Goal: Task Accomplishment & Management: Manage account settings

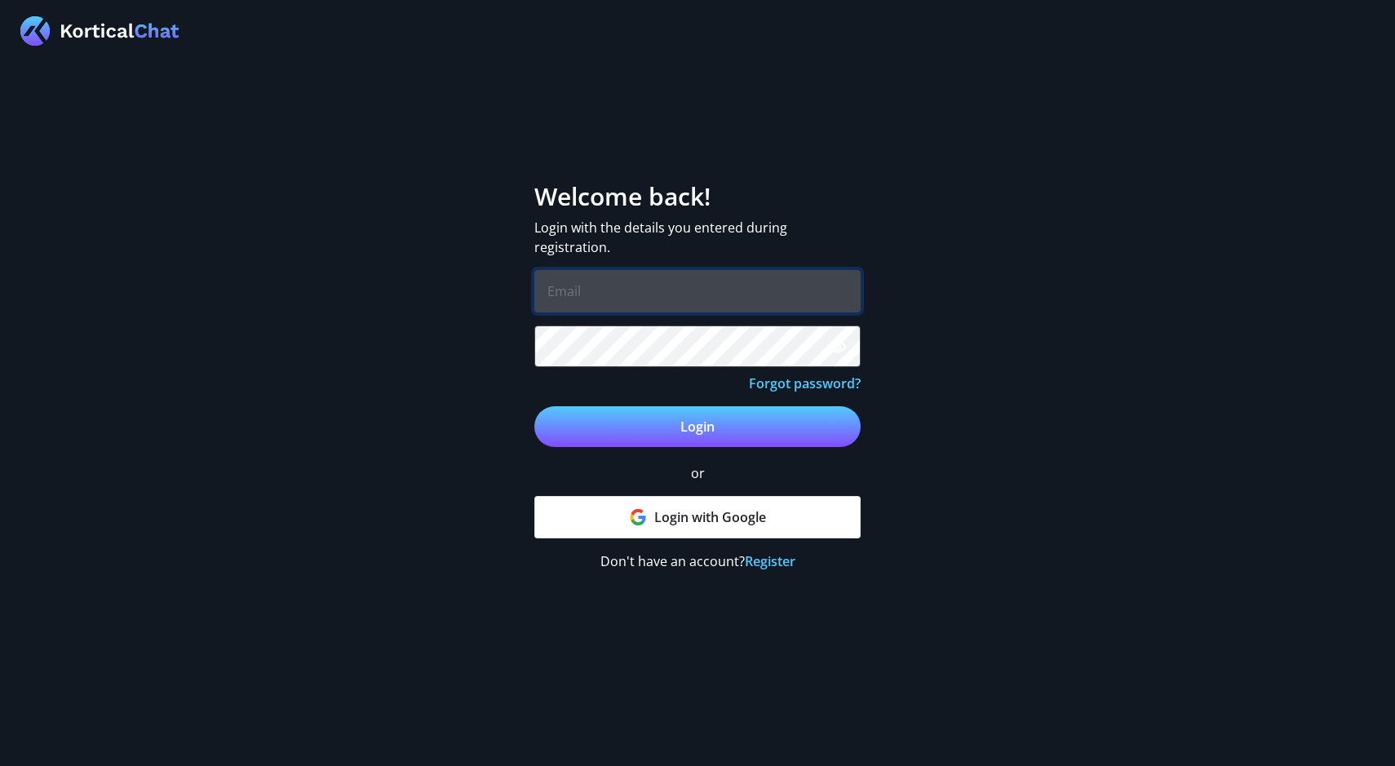
type input "[EMAIL_ADDRESS][DOMAIN_NAME]"
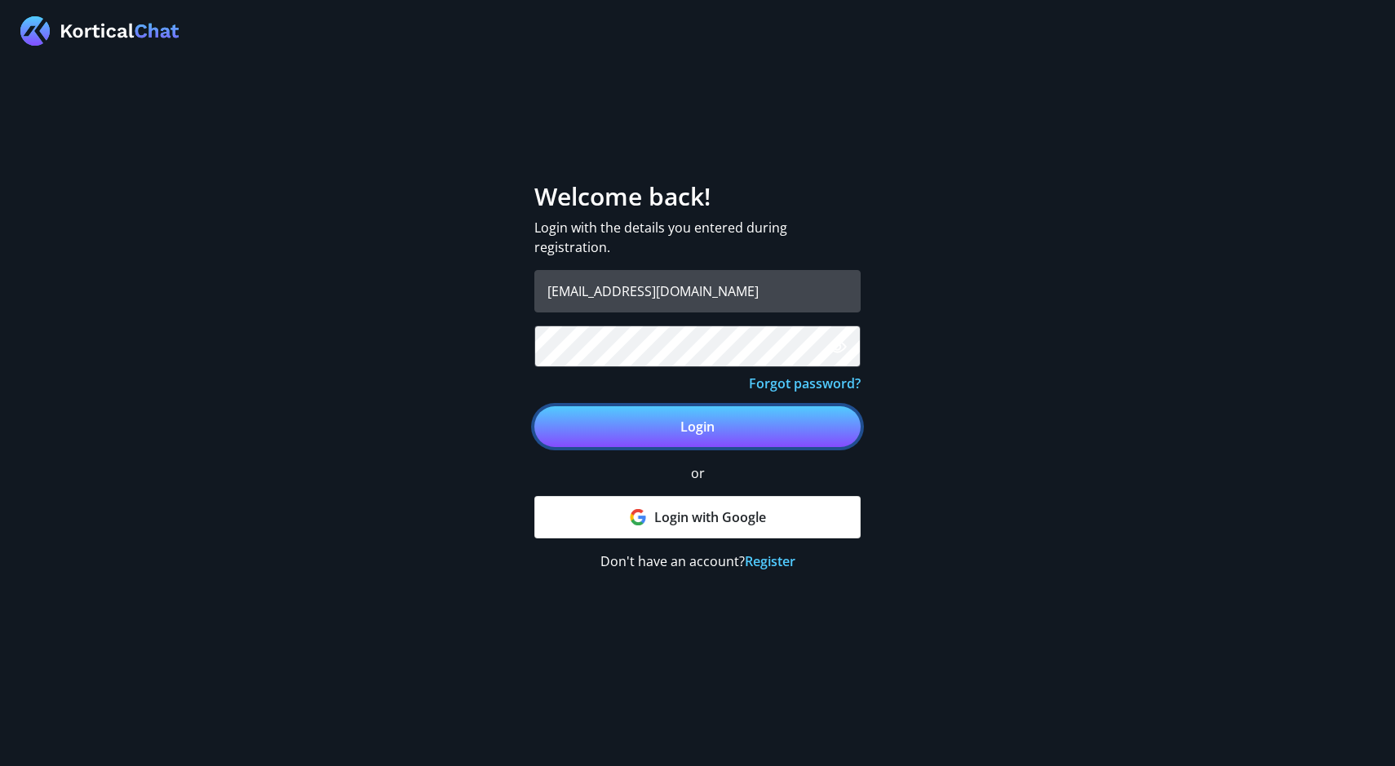
click at [746, 437] on button "Login" at bounding box center [697, 426] width 326 height 41
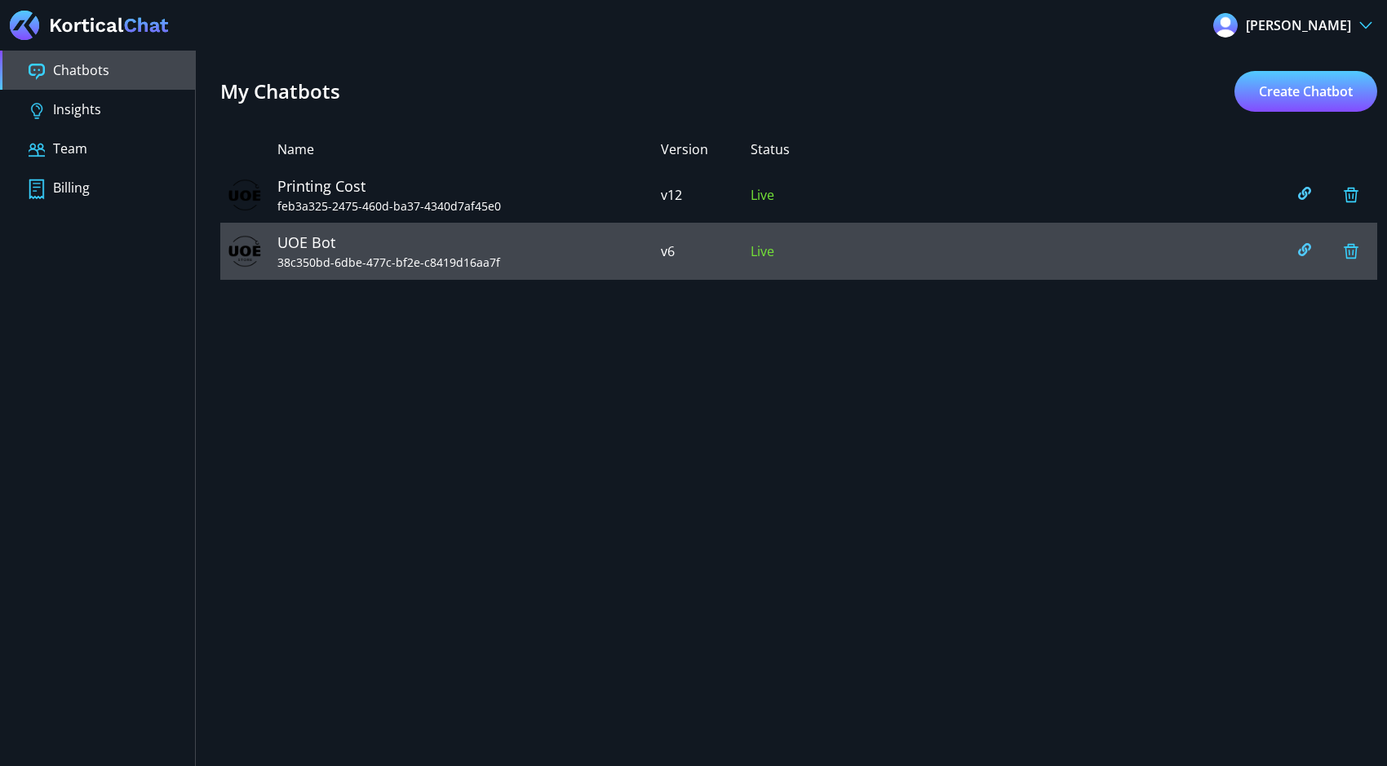
click at [544, 261] on span "38c350bd-6dbe-477c-bf2e-c8419d16aa7f" at bounding box center [468, 262] width 383 height 17
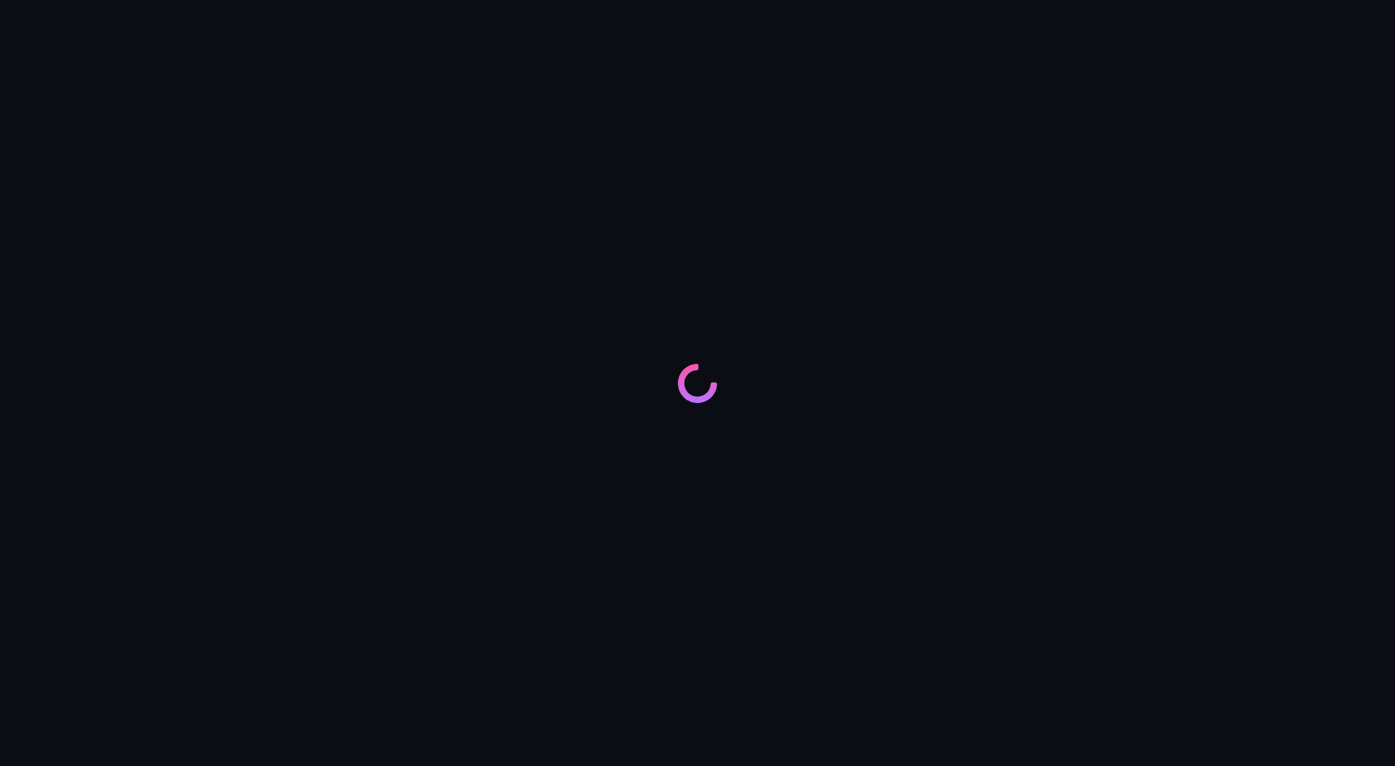
type input "UOE Bot"
type input "[EMAIL_ADDRESS][DOMAIN_NAME]"
type textarea "You are a friendly and helpful bot, willing to answer questions that are only U…"
type input "[URL][DOMAIN_NAME]"
type input "[URL][DOMAIN_NAME], [URL][DOMAIN_NAME], [URL][DOMAIN_NAME], [URL][DOMAIN_NAME]"
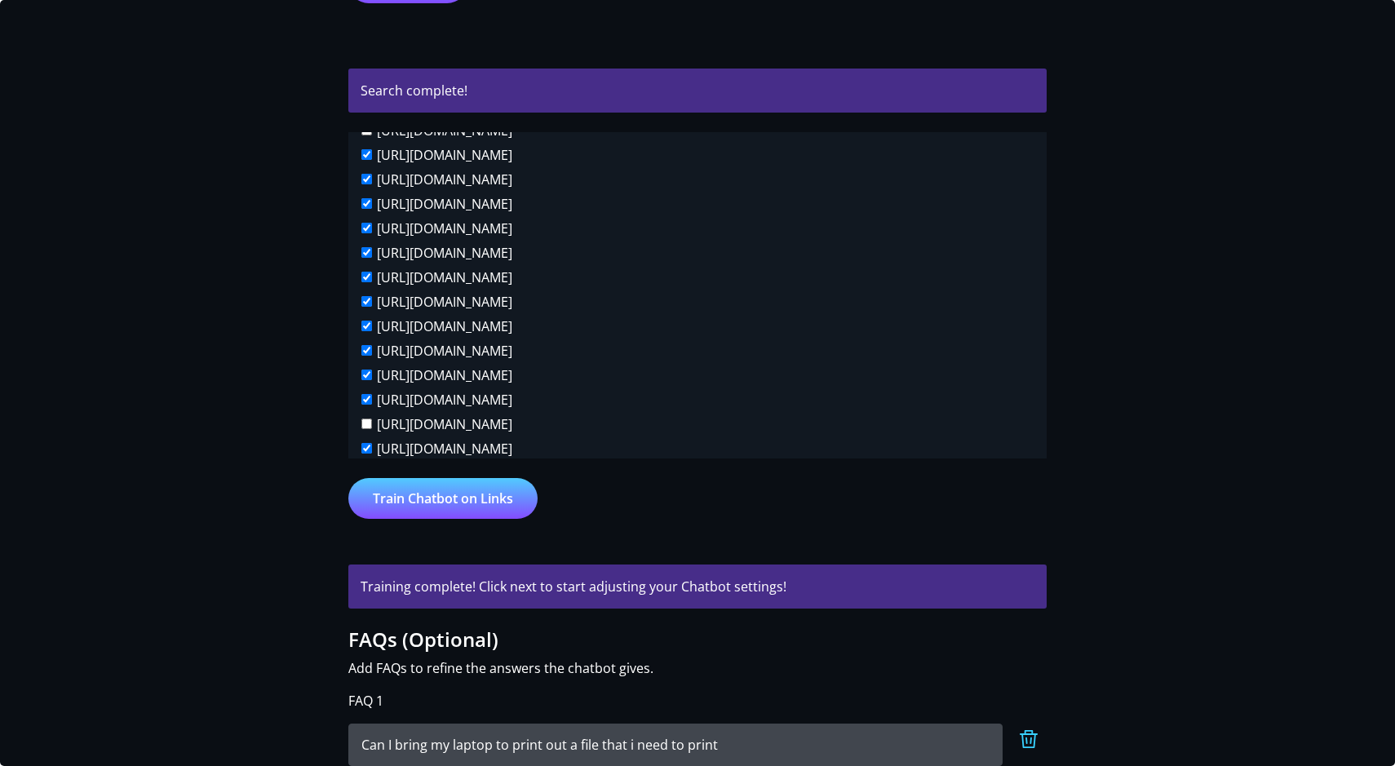
scroll to position [1409, 0]
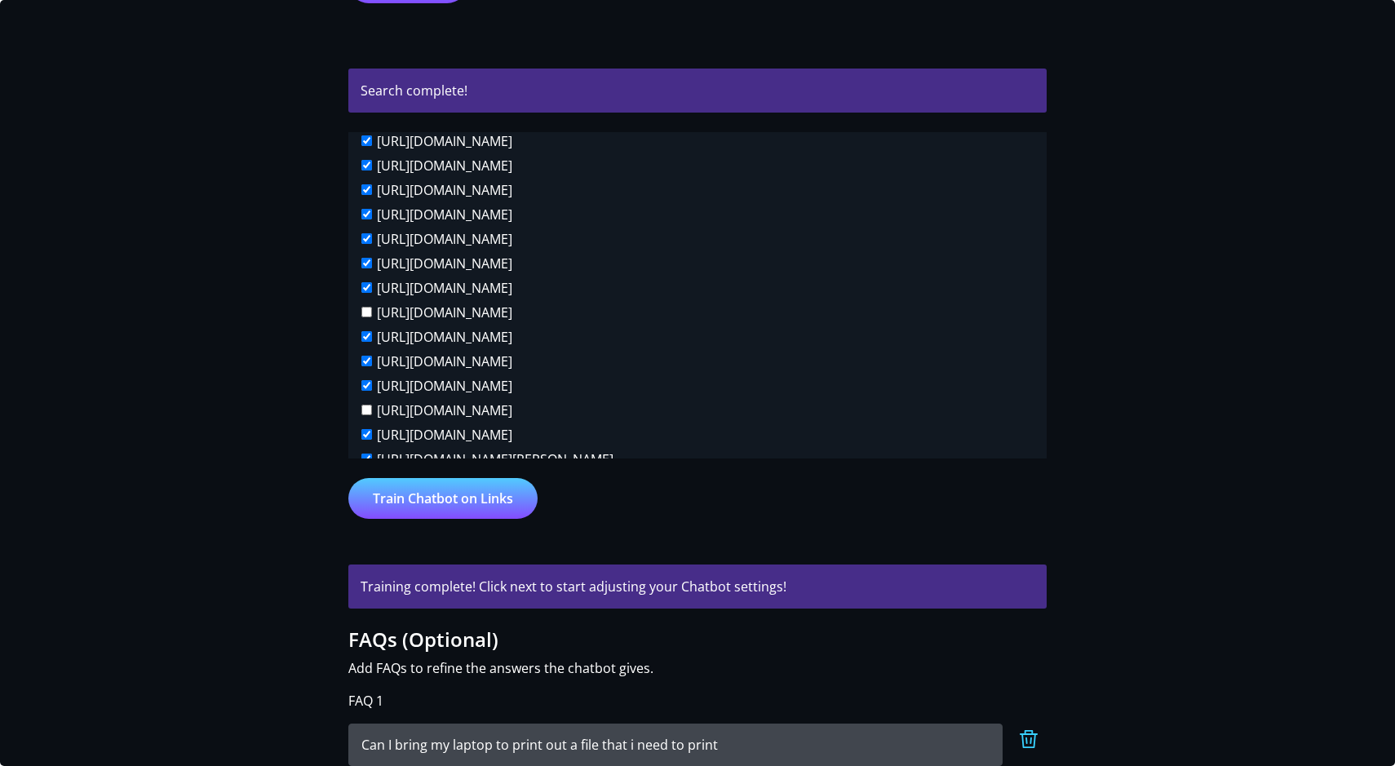
click at [365, 356] on input "https://www.uoe.co.uk/office-space/offices-to-rent" at bounding box center [366, 361] width 11 height 11
checkbox input "false"
click at [364, 380] on input "https://www.uoe.co.uk/office-space/shared-offices" at bounding box center [366, 385] width 11 height 11
checkbox input "false"
click at [362, 331] on input "https://www.uoe.co.uk/office-space/hertford" at bounding box center [366, 336] width 11 height 11
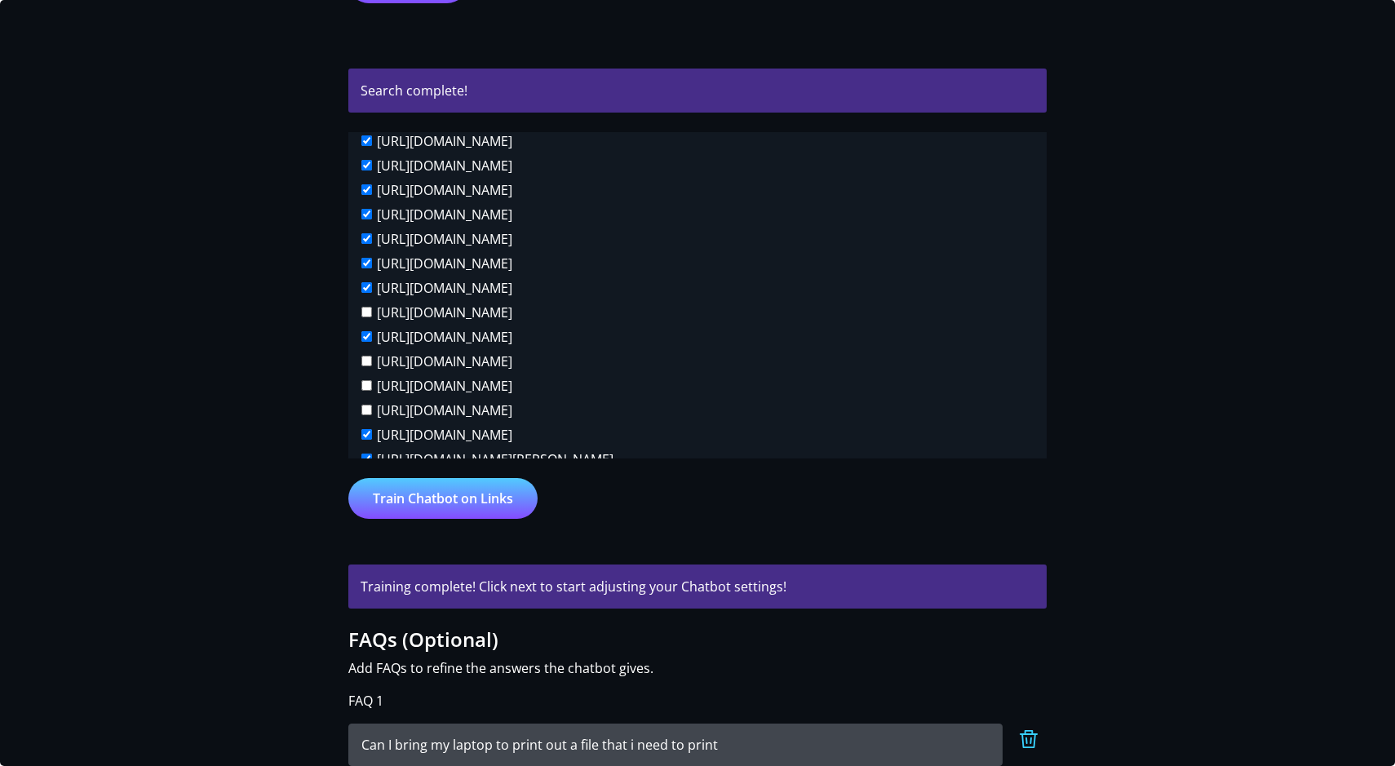
checkbox input "false"
